Goal: Navigation & Orientation: Go to known website

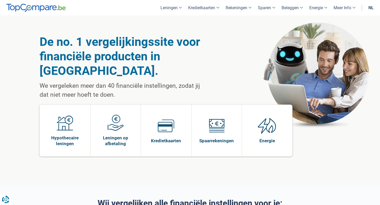
click at [372, 9] on link "nl" at bounding box center [371, 8] width 12 height 16
